Goal: Information Seeking & Learning: Learn about a topic

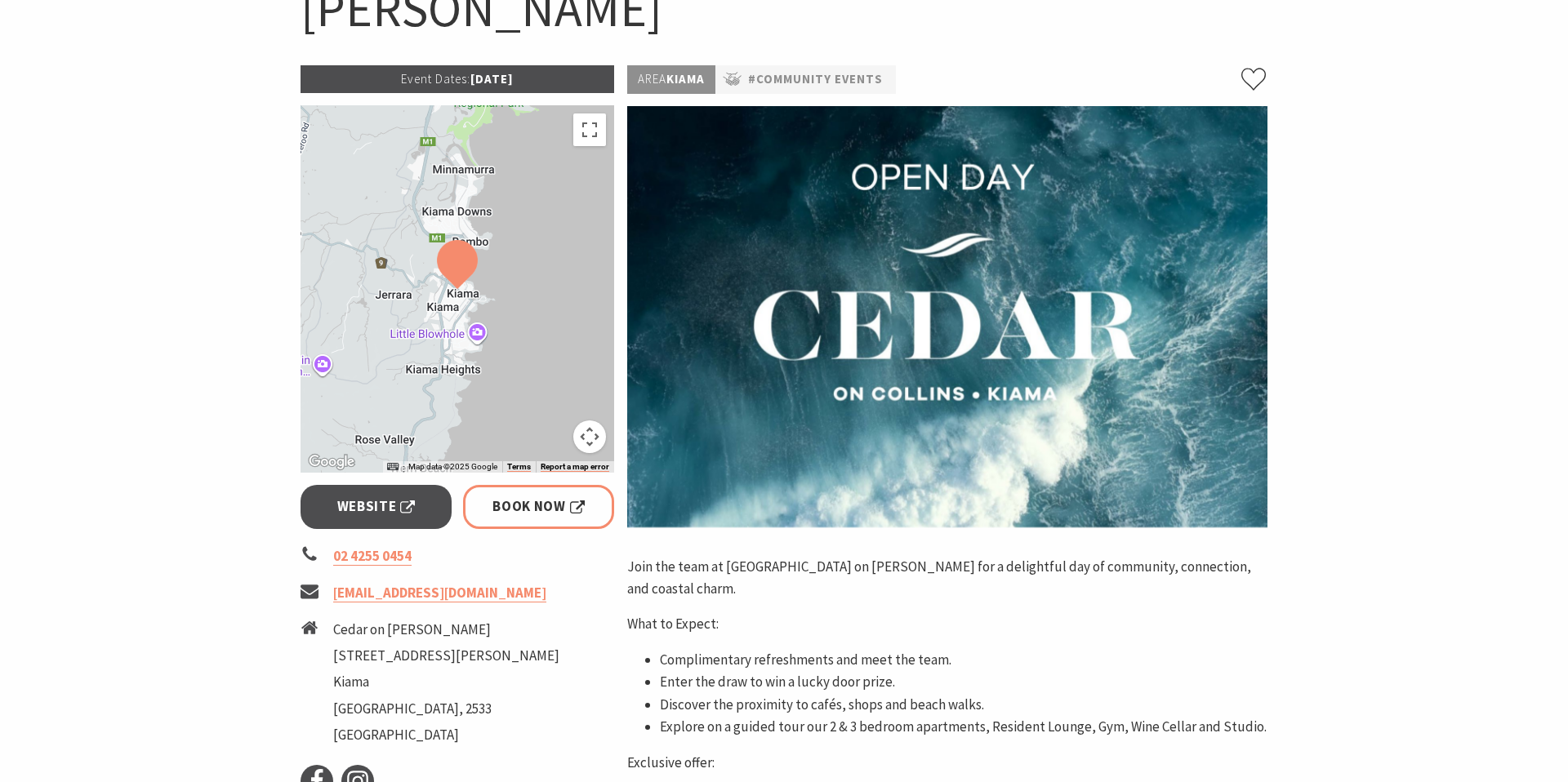
scroll to position [457, 0]
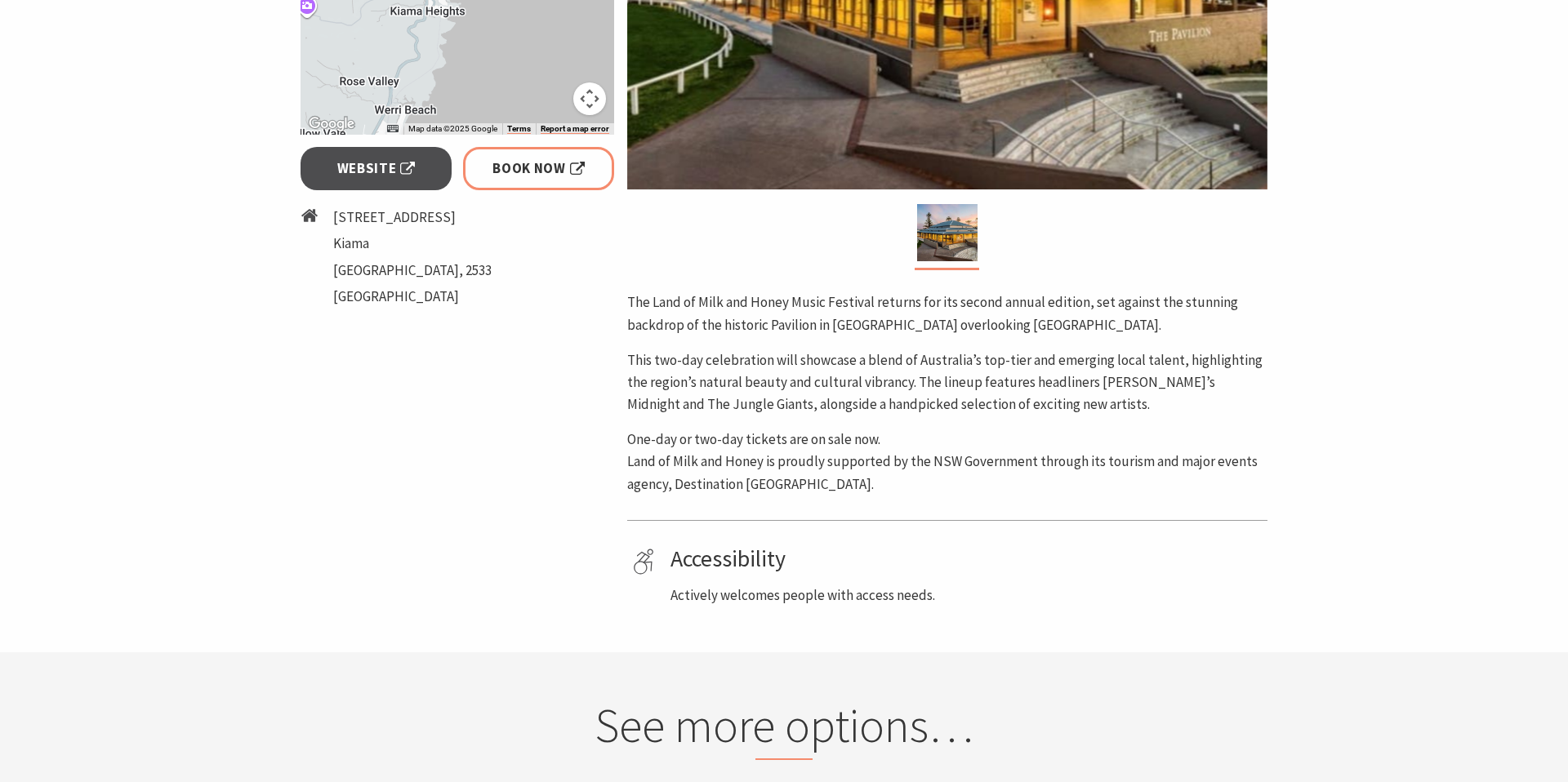
scroll to position [771, 0]
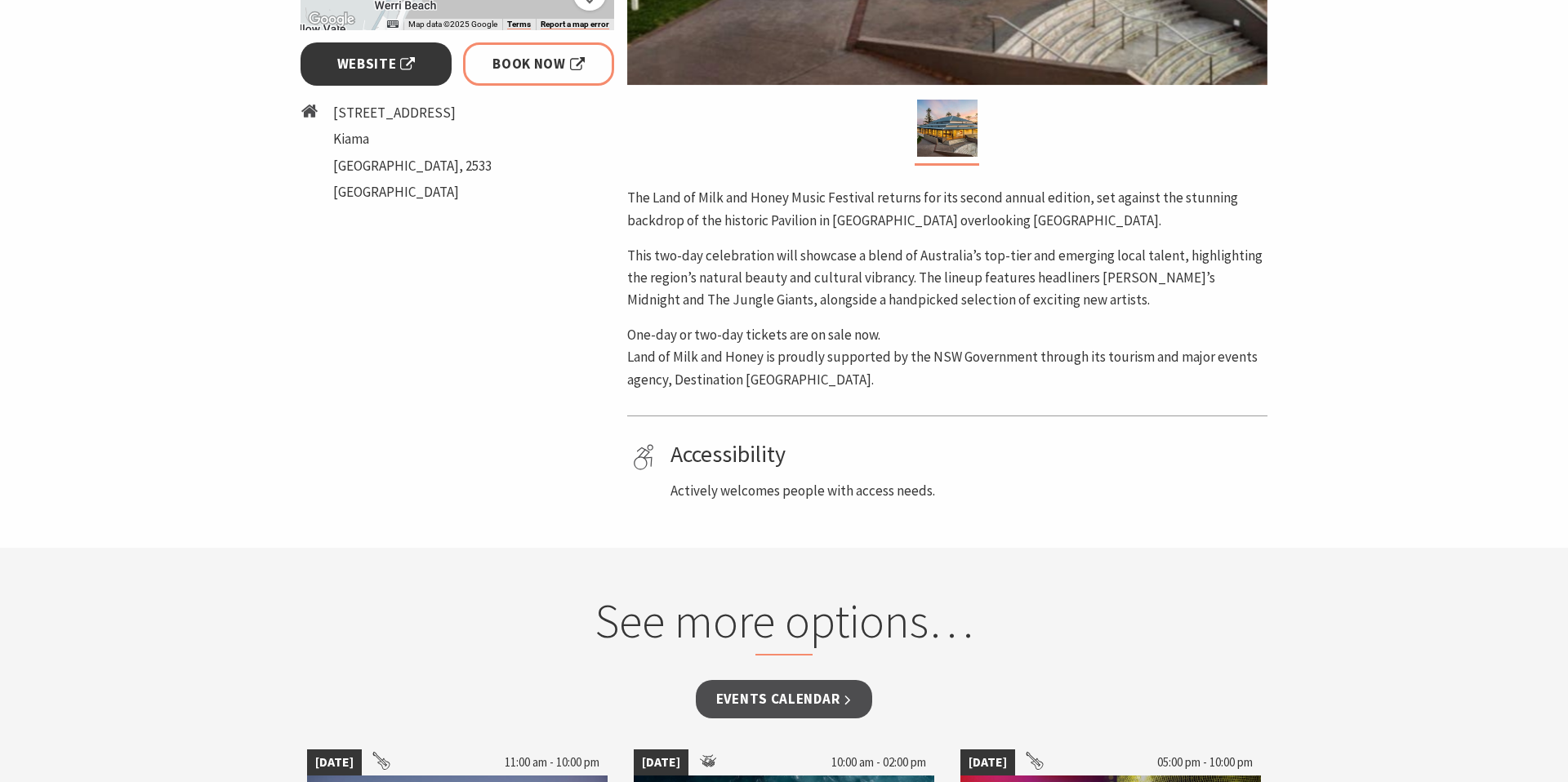
click at [354, 57] on span "Website" at bounding box center [376, 64] width 78 height 22
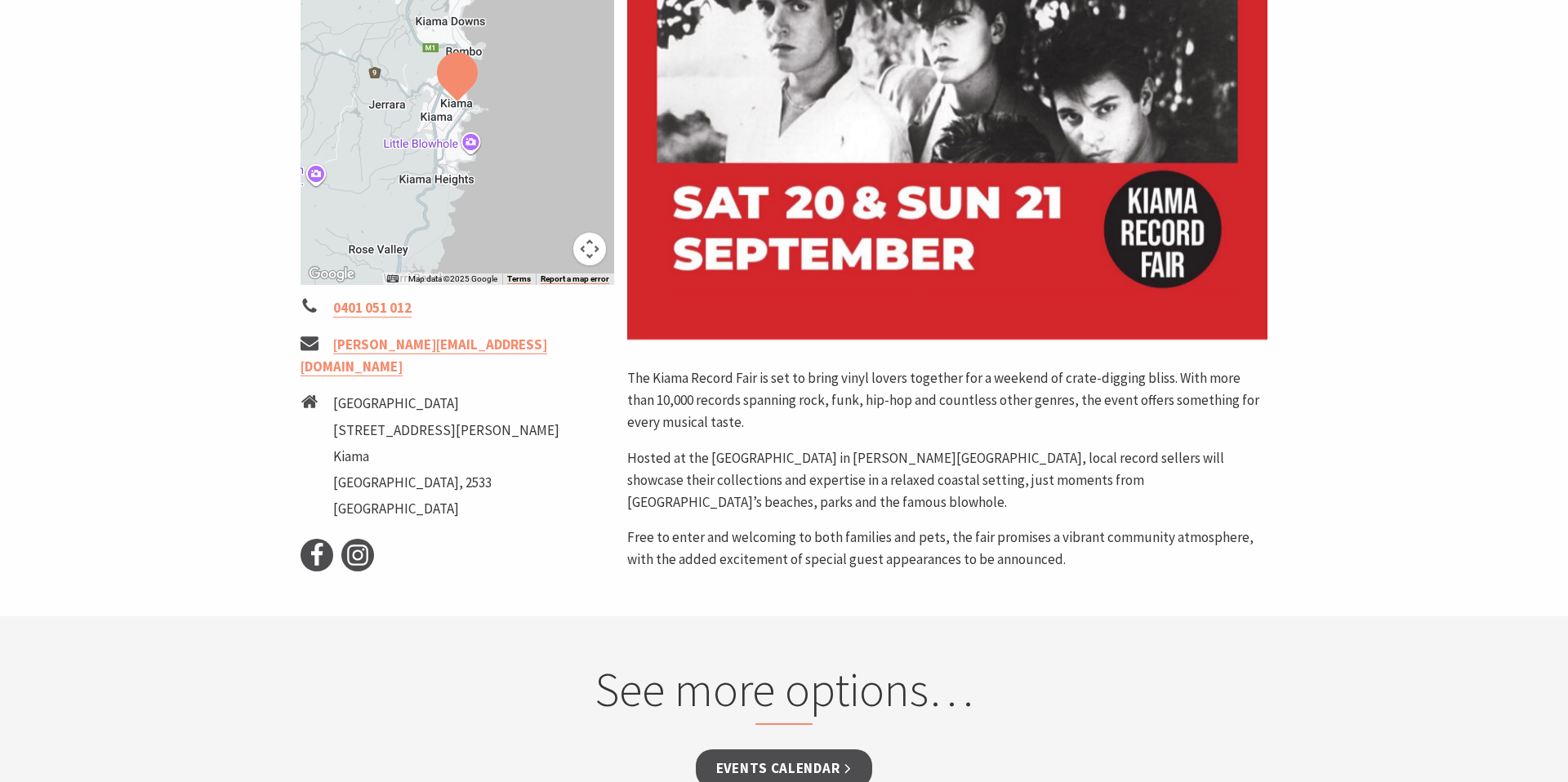
scroll to position [388, 0]
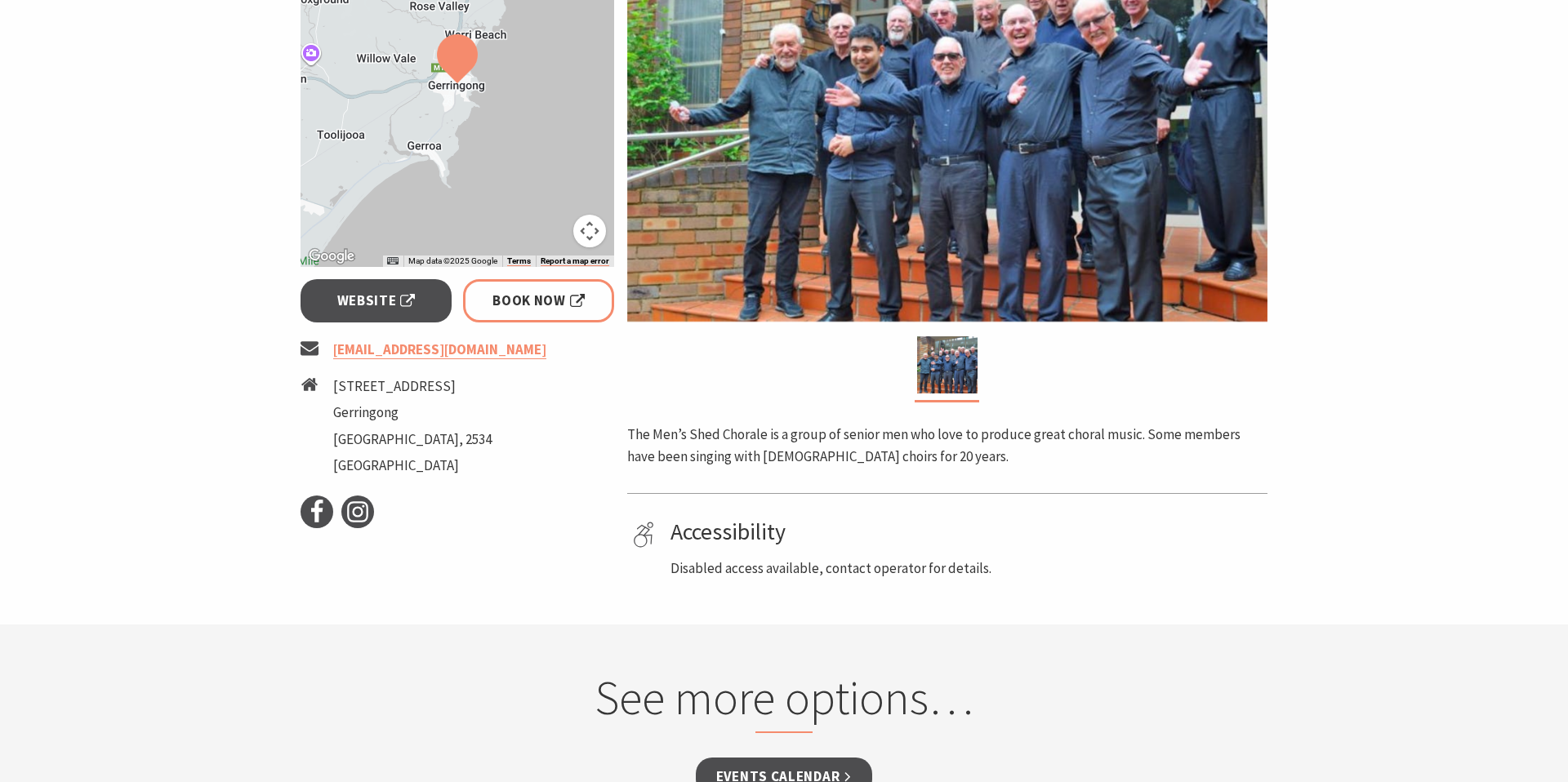
scroll to position [515, 0]
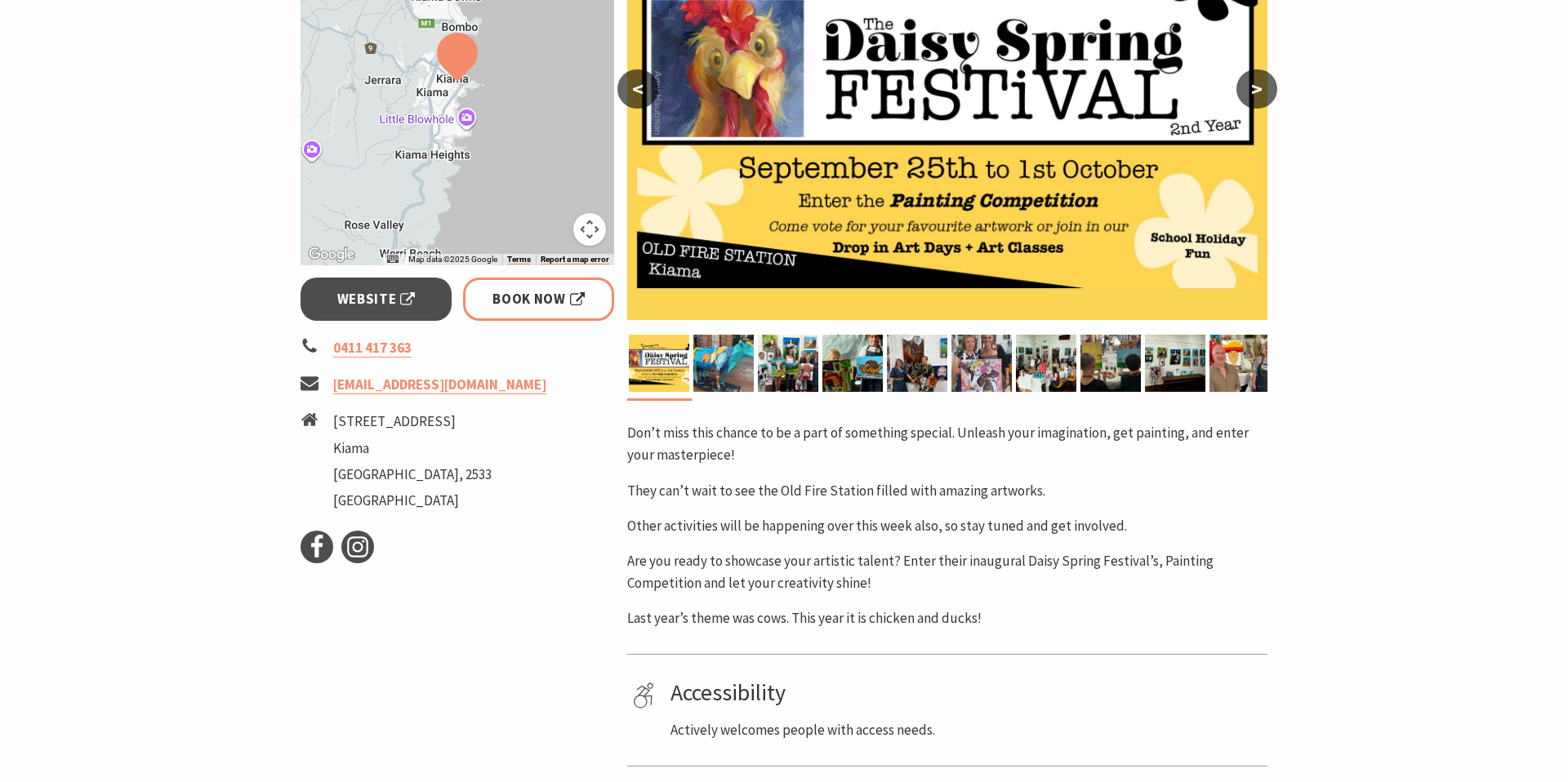
scroll to position [422, 0]
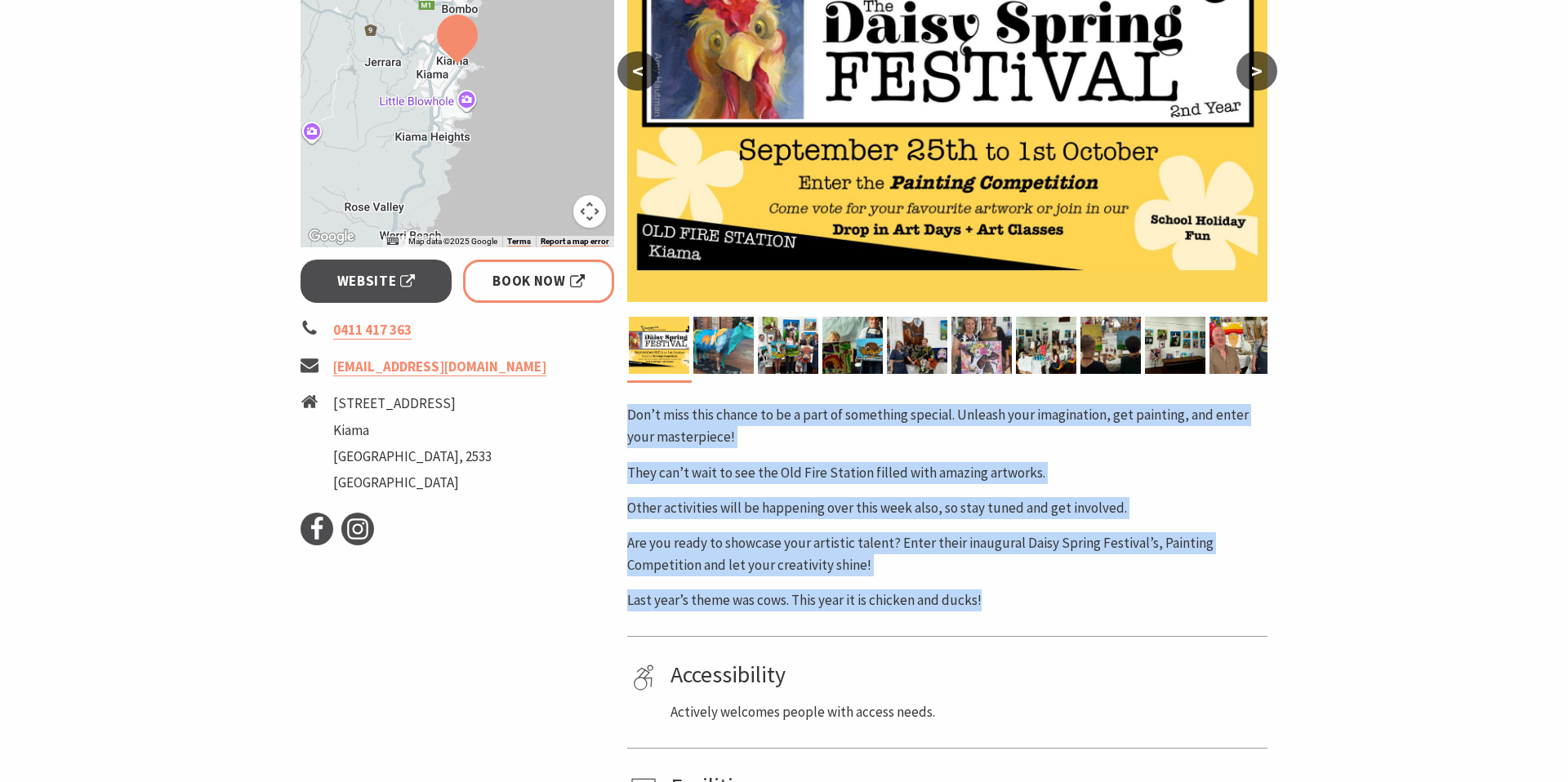
drag, startPoint x: 625, startPoint y: 415, endPoint x: 1060, endPoint y: 621, distance: 481.3
click at [1060, 621] on div "Area [GEOGRAPHIC_DATA] #Classes, Workshops & Talks < > Don’t miss this chance t…" at bounding box center [947, 338] width 653 height 995
copy div "Don’t miss this chance to be a part of something special. Unleash your imaginat…"
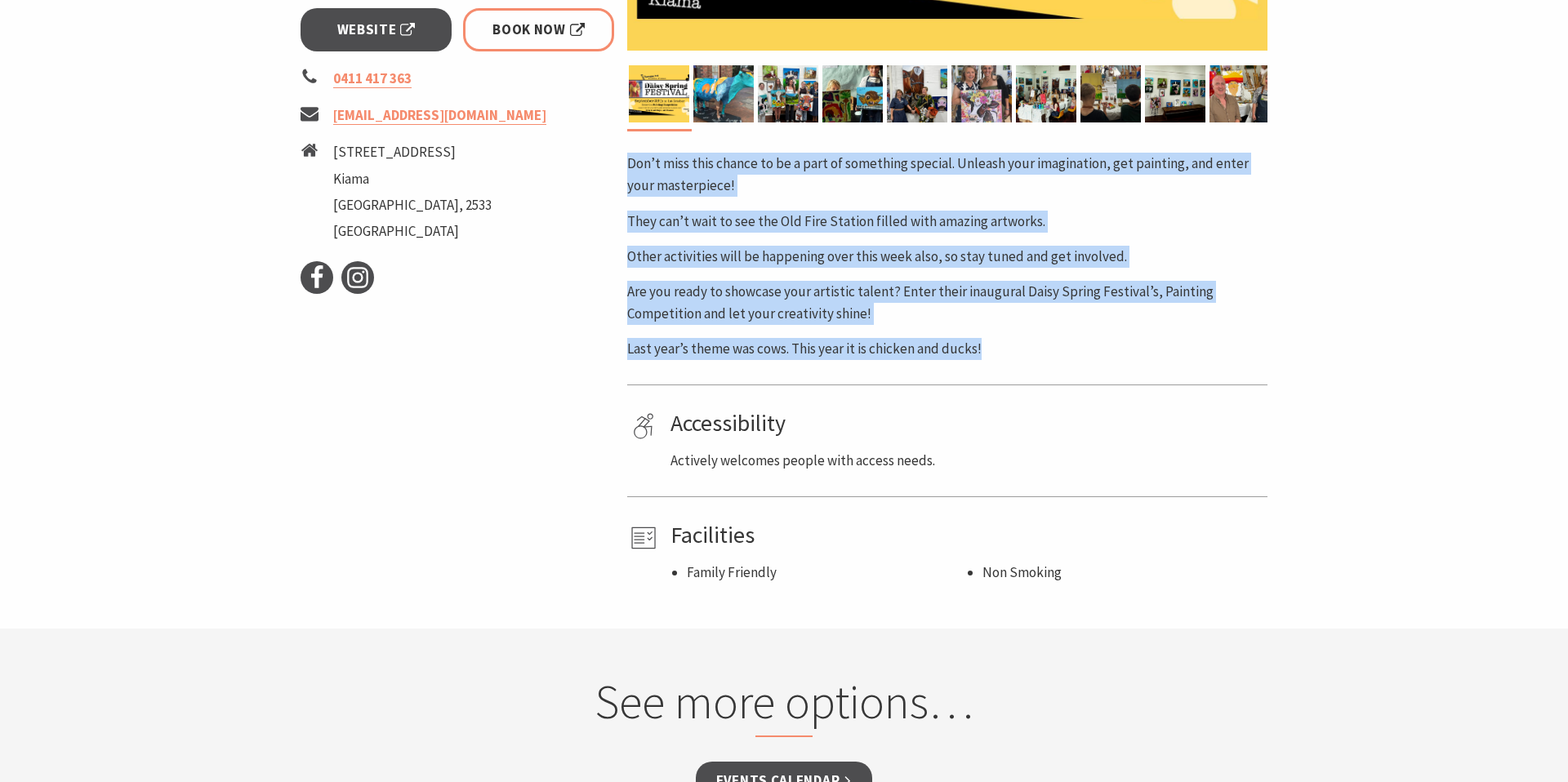
scroll to position [437, 0]
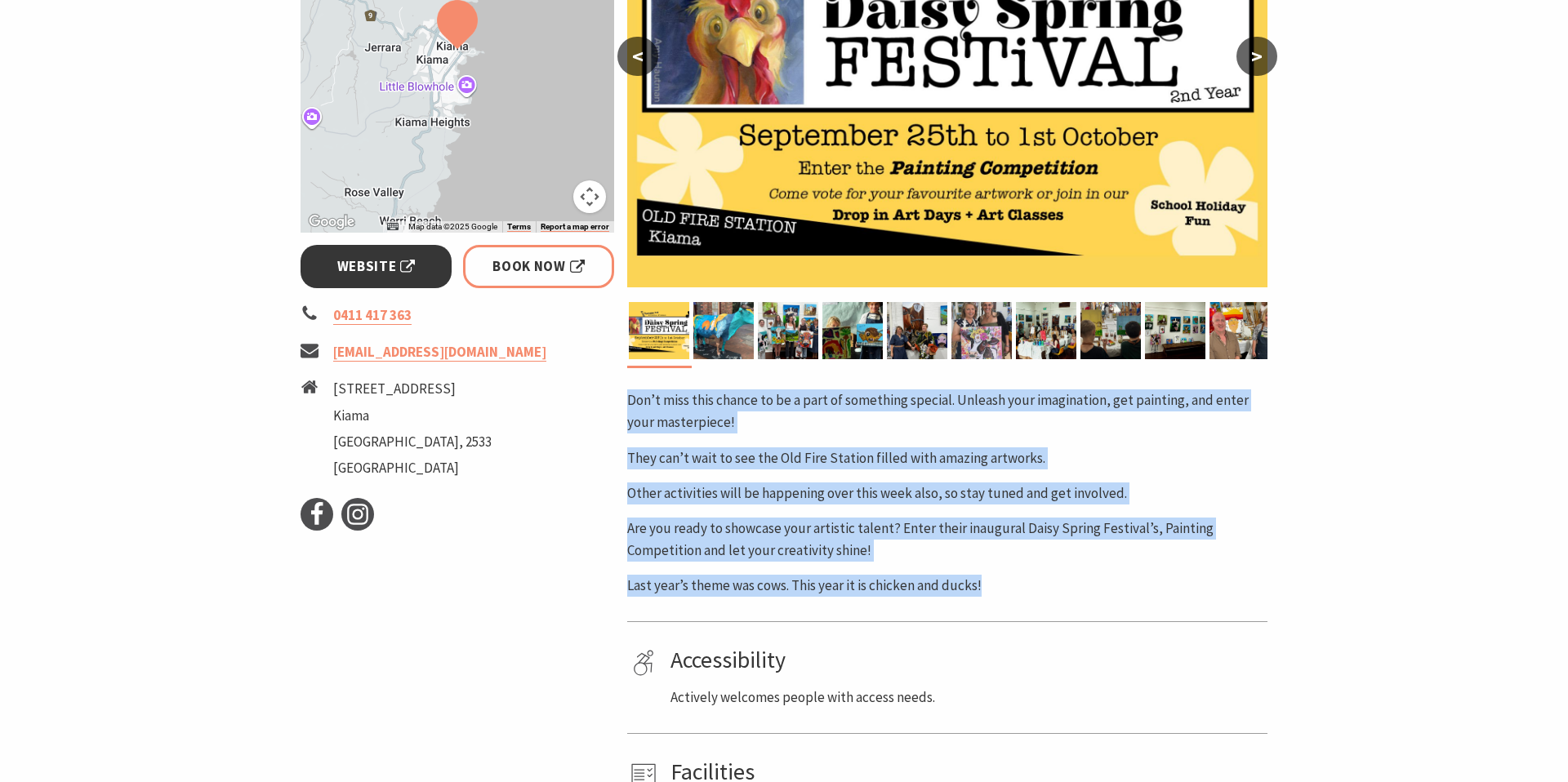
click at [354, 276] on span "Website" at bounding box center [376, 267] width 78 height 22
